Goal: Transaction & Acquisition: Download file/media

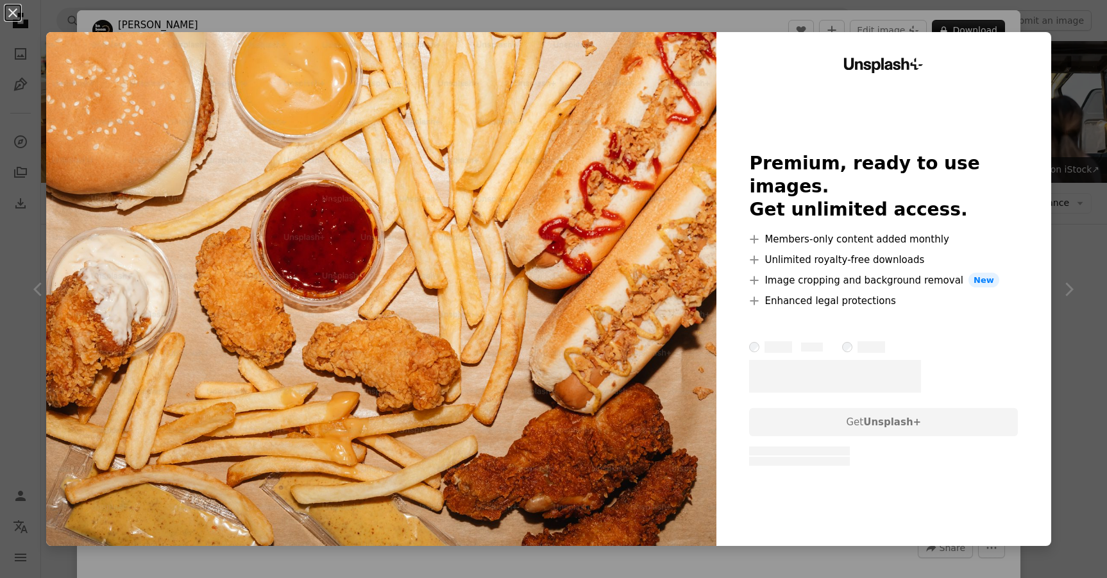
scroll to position [909, 0]
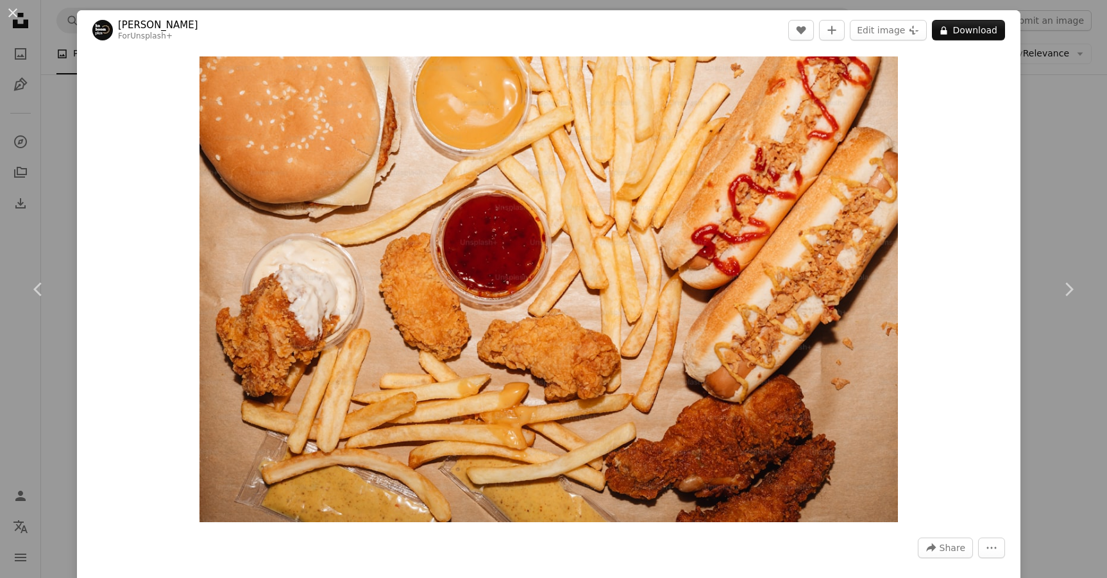
click at [1087, 139] on div "An X shape Chevron left Chevron right [PERSON_NAME] For Unsplash+ A heart A plu…" at bounding box center [553, 289] width 1107 height 578
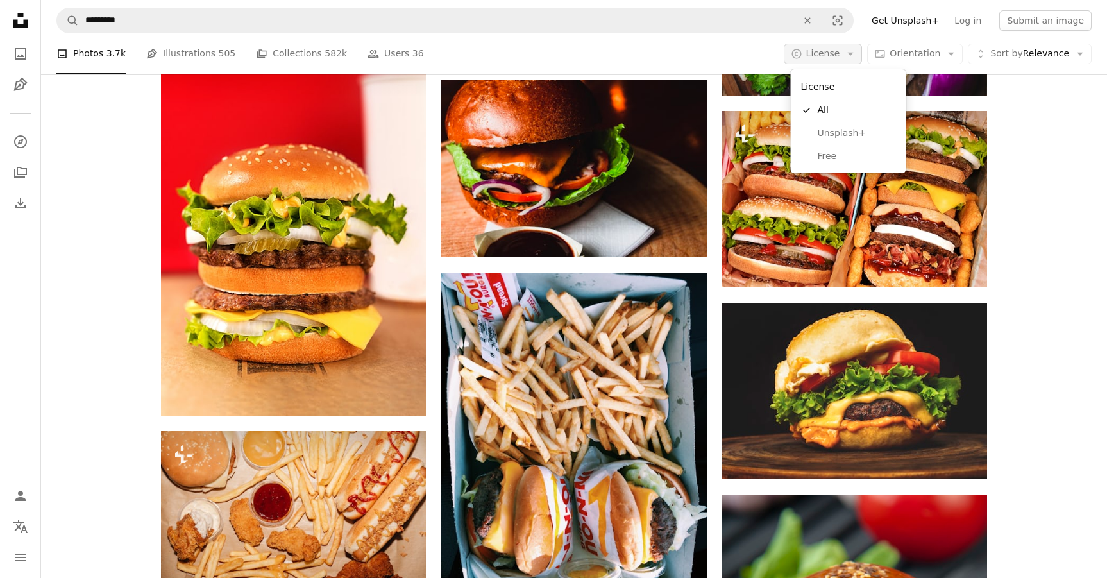
click at [851, 55] on icon "Arrow down" at bounding box center [851, 54] width 12 height 12
click at [842, 154] on span "Free" at bounding box center [857, 156] width 78 height 13
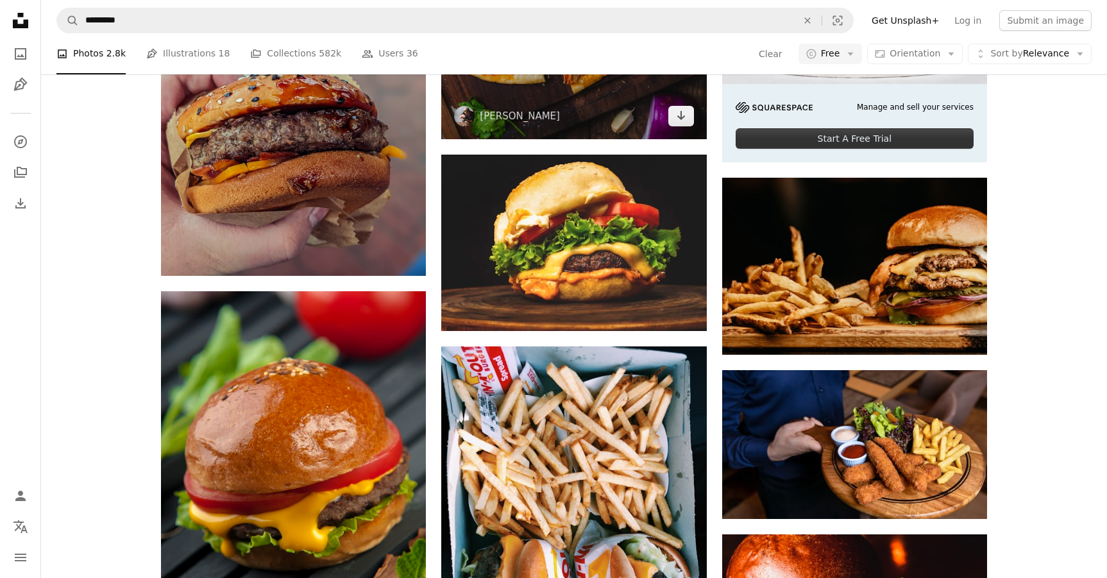
scroll to position [532, 0]
